Goal: Find specific page/section: Find specific page/section

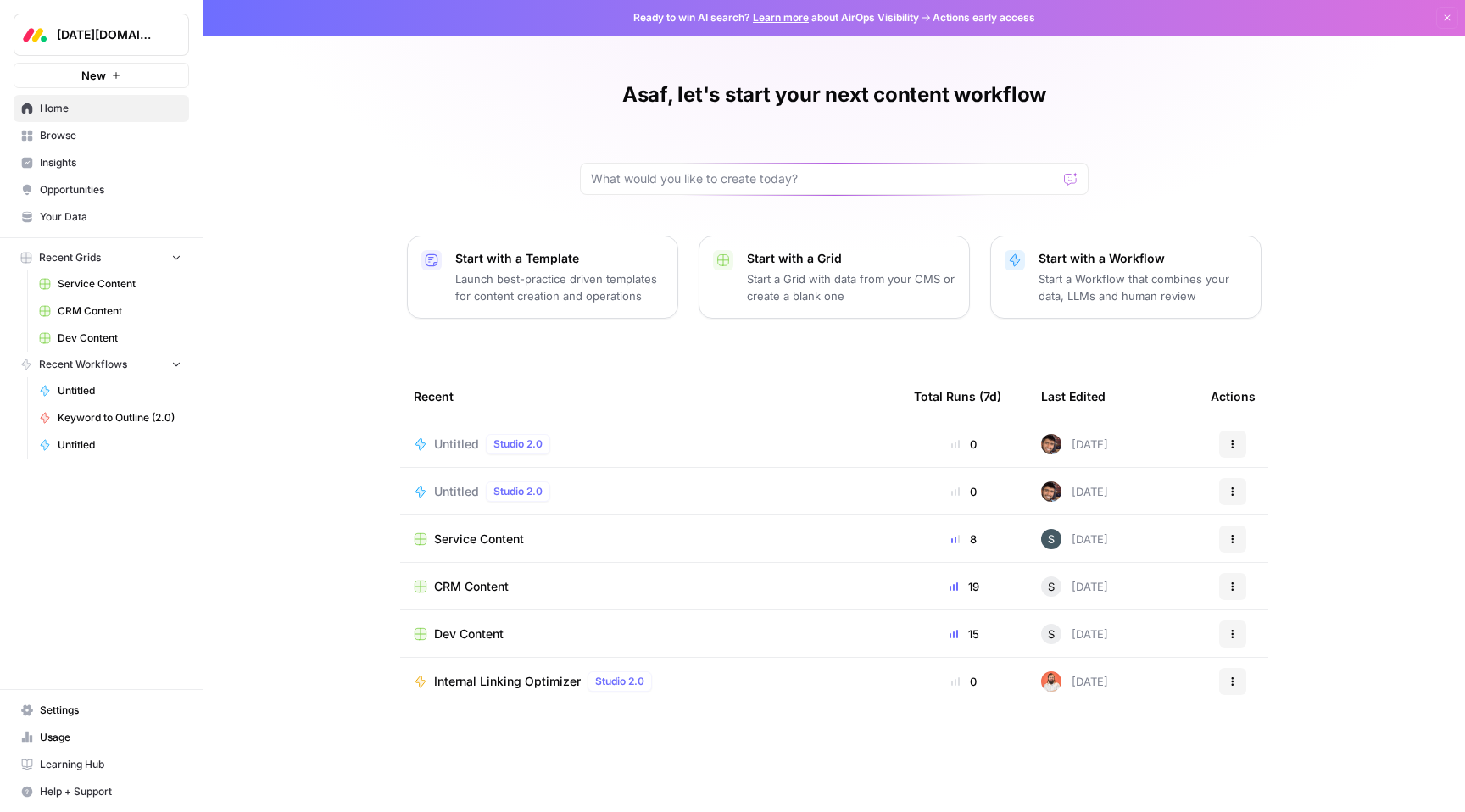
click at [1183, 117] on div "Asaf, let's start your next content workflow Start with a Template Launch best-…" at bounding box center [834, 406] width 1261 height 812
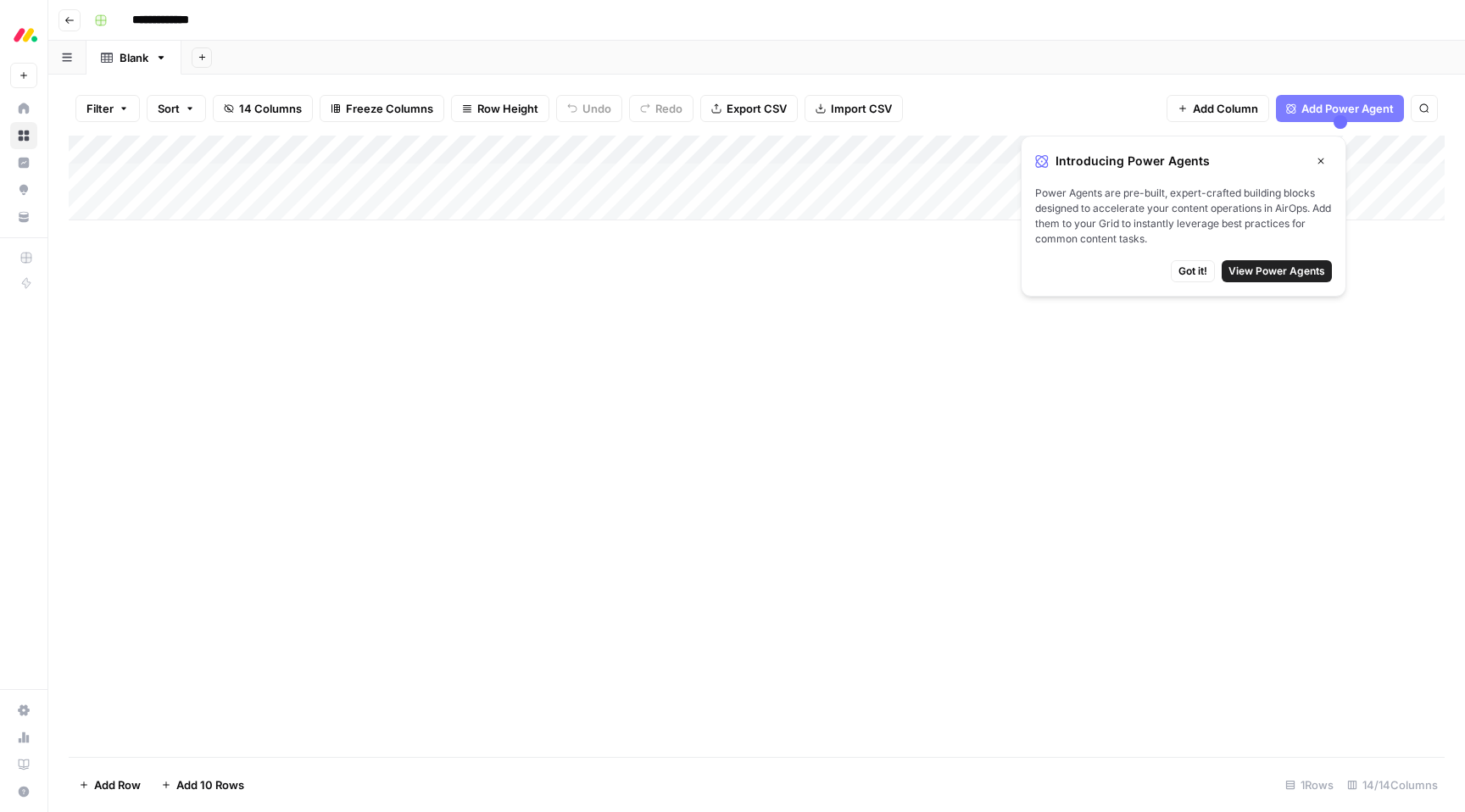
click at [1319, 160] on icon "button" at bounding box center [1321, 160] width 10 height 10
